Goal: Task Accomplishment & Management: Manage account settings

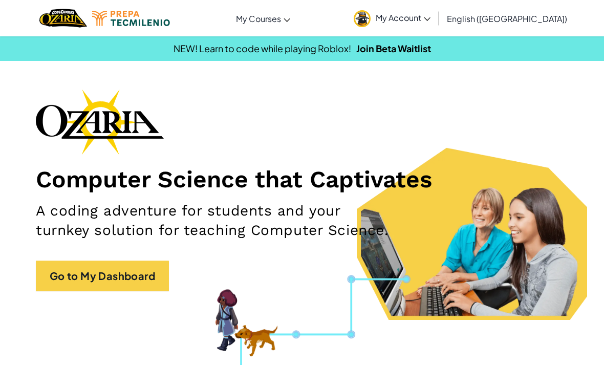
click at [437, 127] on div "Computer Science that Captivates A coding adventure for students and your turnk…" at bounding box center [302, 195] width 532 height 212
click at [430, 17] on span "My Account" at bounding box center [402, 17] width 55 height 11
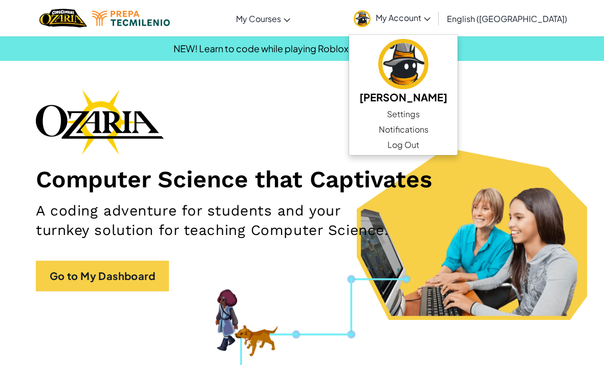
click at [430, 15] on span "My Account" at bounding box center [402, 17] width 55 height 11
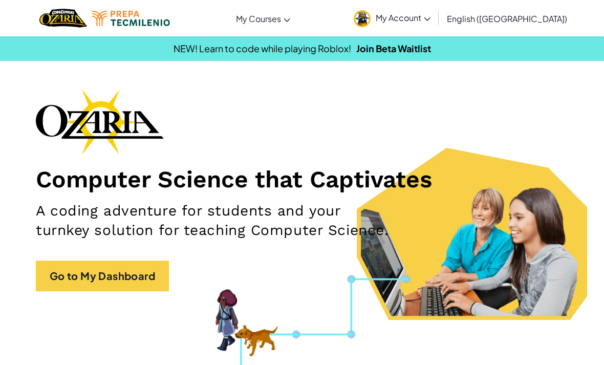
click at [430, 20] on span "My Account" at bounding box center [402, 17] width 55 height 11
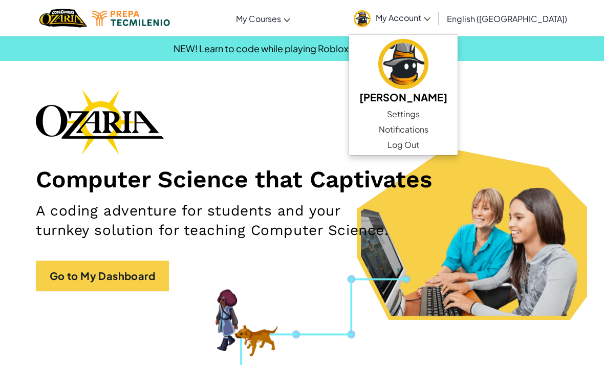
click at [522, 185] on h1 "Computer Science that Captivates" at bounding box center [302, 179] width 532 height 29
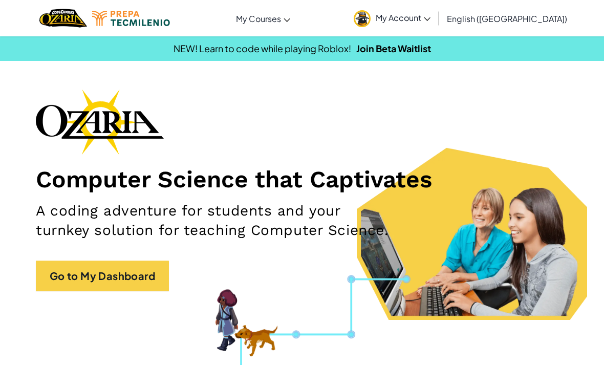
click at [430, 21] on span "My Account" at bounding box center [402, 17] width 55 height 11
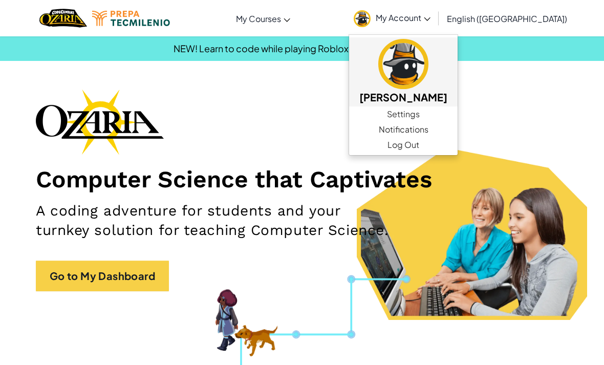
click at [428, 79] on img at bounding box center [403, 64] width 50 height 50
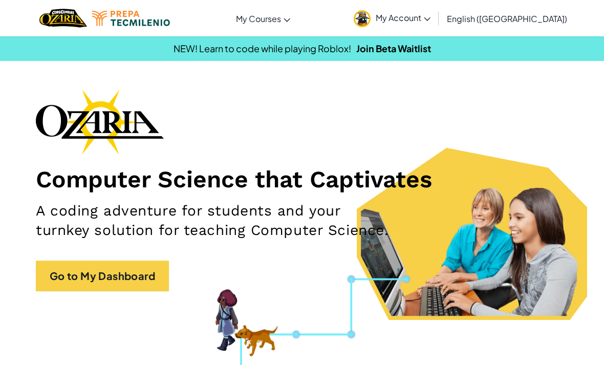
click at [536, 15] on span "English ([GEOGRAPHIC_DATA])" at bounding box center [507, 18] width 120 height 11
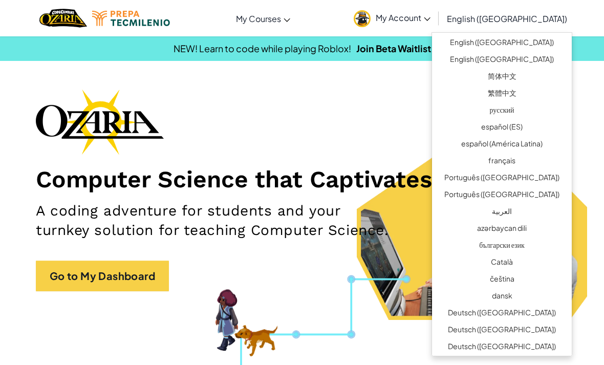
click at [578, 28] on div "Toggle navigation My Courses Ozaria Classroom CodeCombat Classroom AI League Es…" at bounding box center [301, 18] width 609 height 36
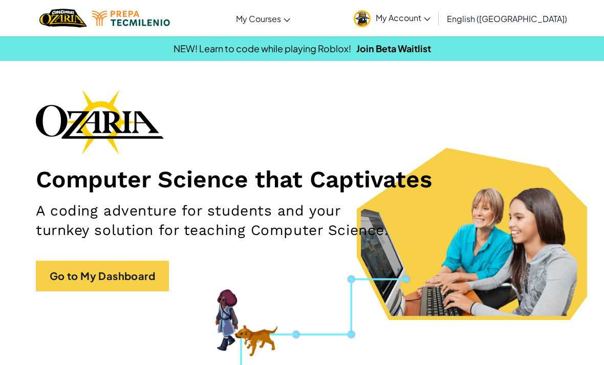
click at [430, 16] on span "My Account" at bounding box center [402, 17] width 55 height 11
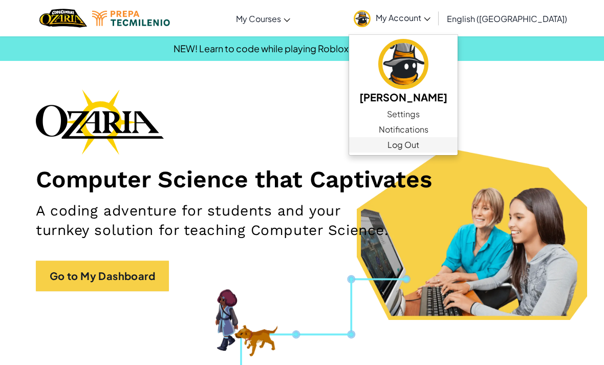
click at [456, 146] on link "Log Out" at bounding box center [403, 144] width 108 height 15
